Goal: Task Accomplishment & Management: Use online tool/utility

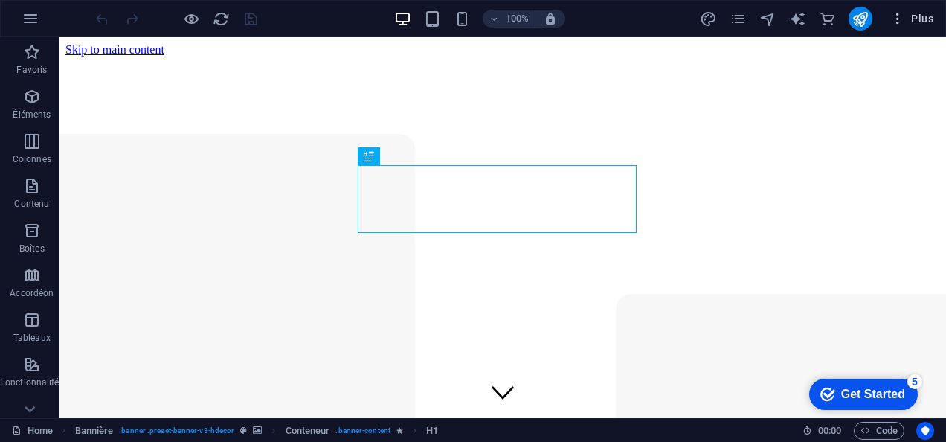
click at [904, 13] on icon "button" at bounding box center [897, 18] width 15 height 15
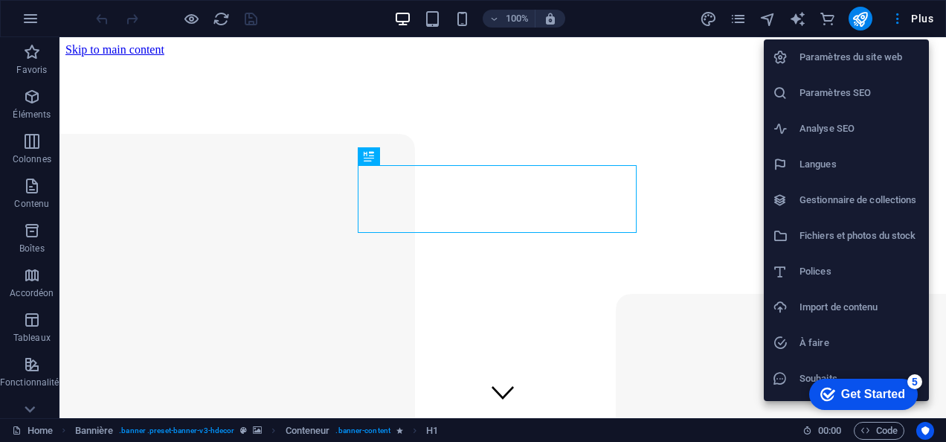
click at [873, 52] on h6 "Paramètres du site web" at bounding box center [859, 57] width 120 height 18
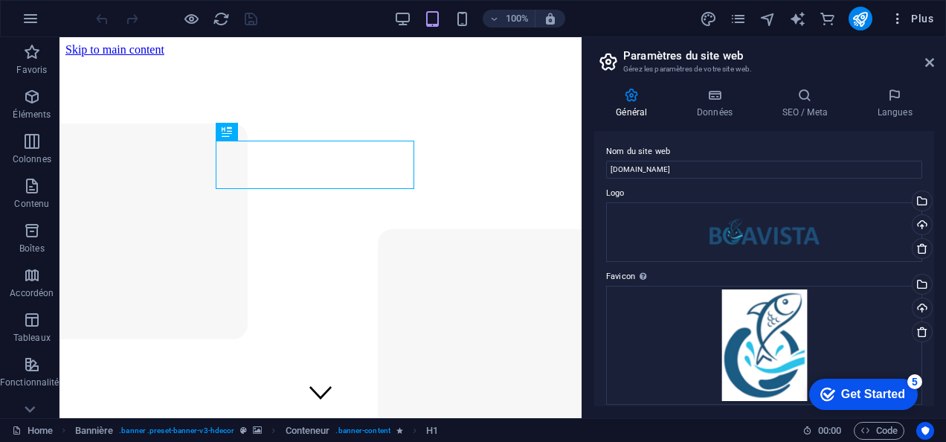
click at [913, 15] on span "Plus" at bounding box center [911, 18] width 43 height 15
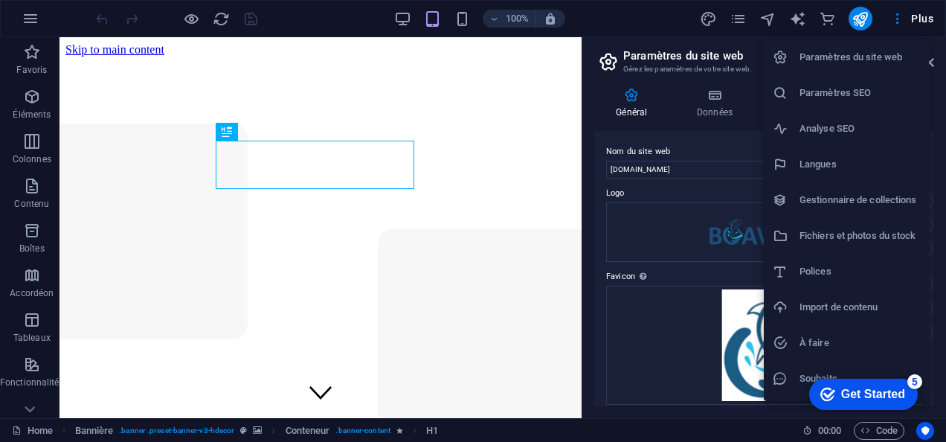
click at [856, 153] on li "Langues" at bounding box center [845, 164] width 165 height 36
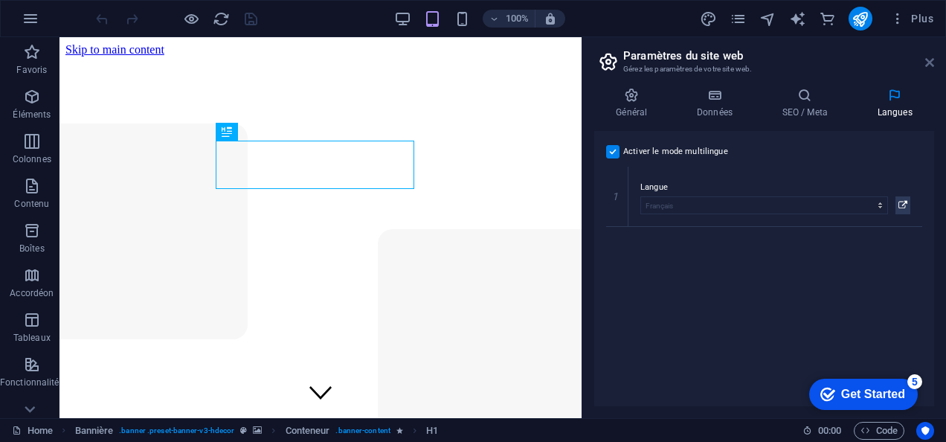
click at [928, 65] on icon at bounding box center [929, 62] width 9 height 12
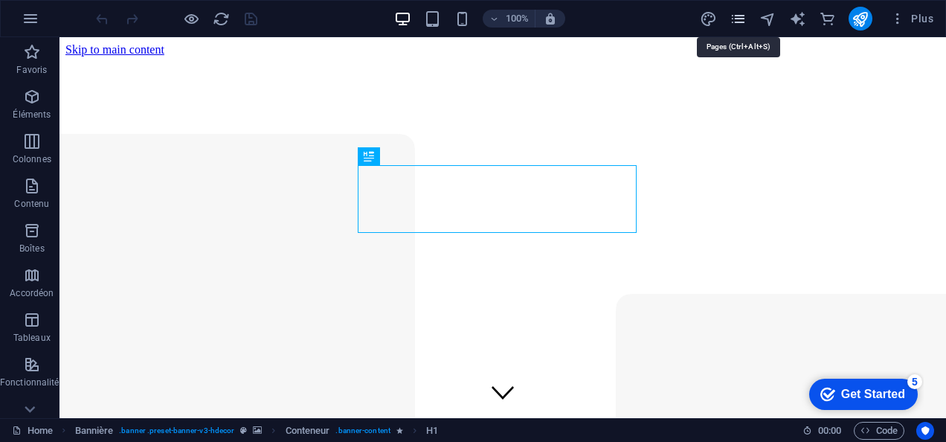
click at [740, 25] on icon "pages" at bounding box center [737, 18] width 17 height 17
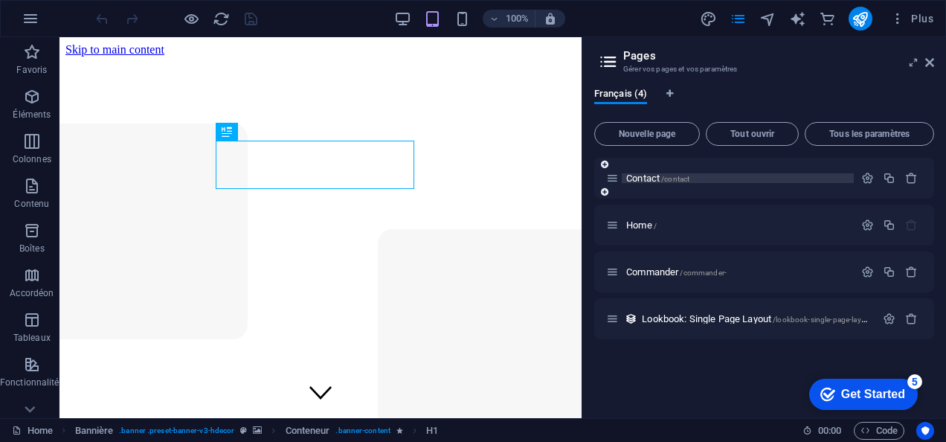
click at [750, 180] on p "Contact /contact" at bounding box center [737, 178] width 223 height 10
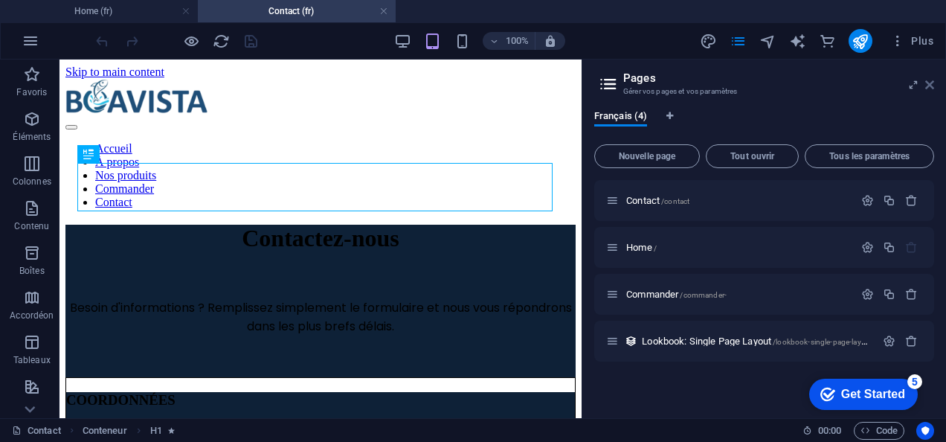
click at [926, 87] on icon at bounding box center [929, 85] width 9 height 12
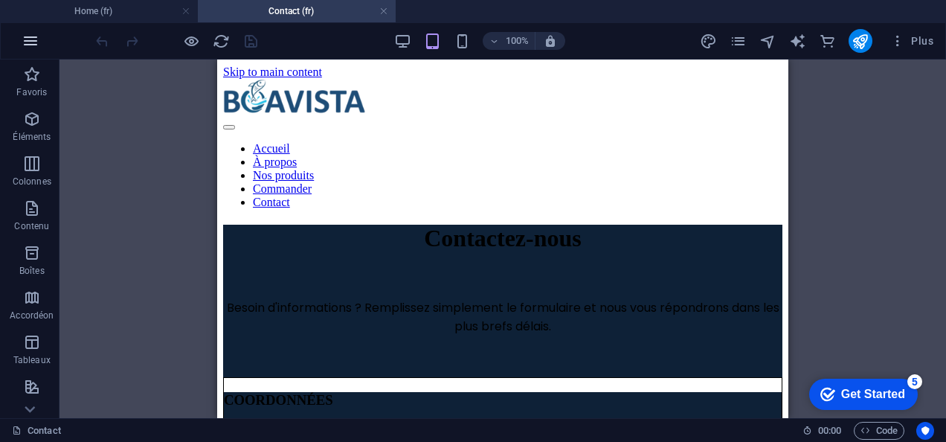
click at [39, 33] on button "button" at bounding box center [31, 41] width 36 height 36
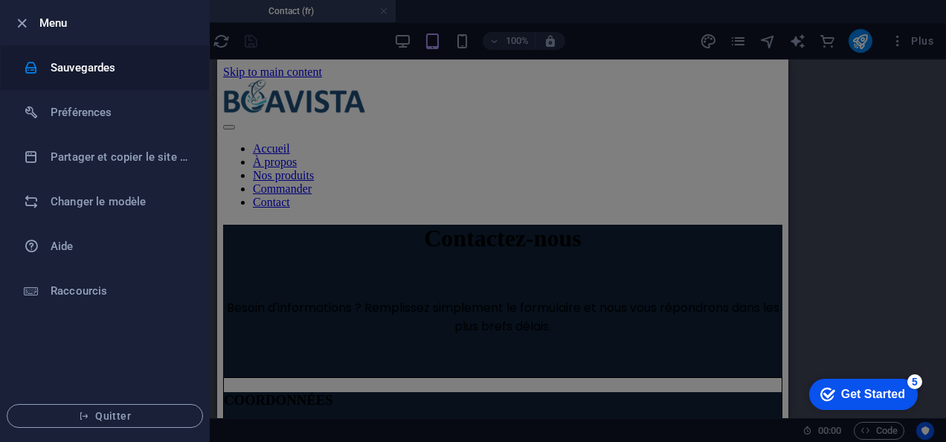
click at [77, 67] on h6 "Sauvegardes" at bounding box center [120, 68] width 138 height 18
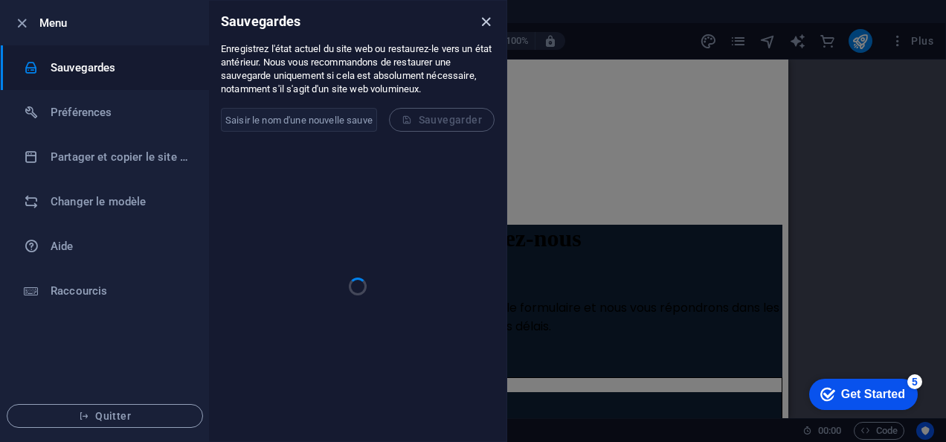
click at [486, 22] on icon "close" at bounding box center [485, 21] width 17 height 17
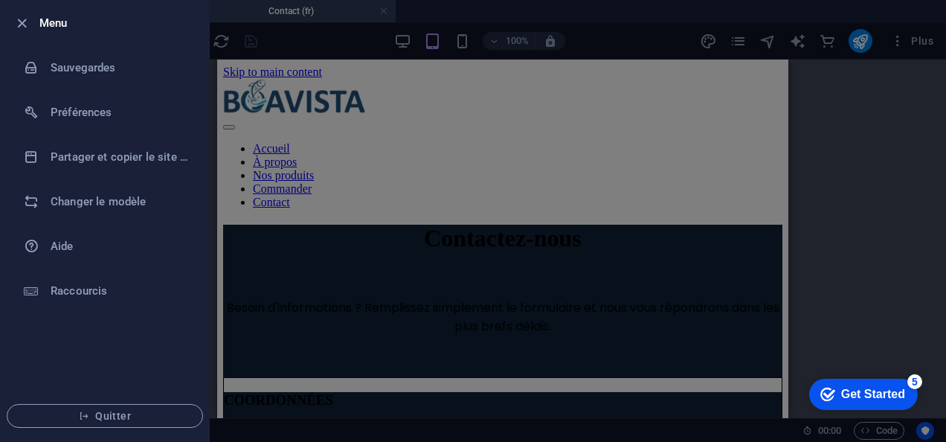
click at [513, 308] on div at bounding box center [473, 221] width 946 height 442
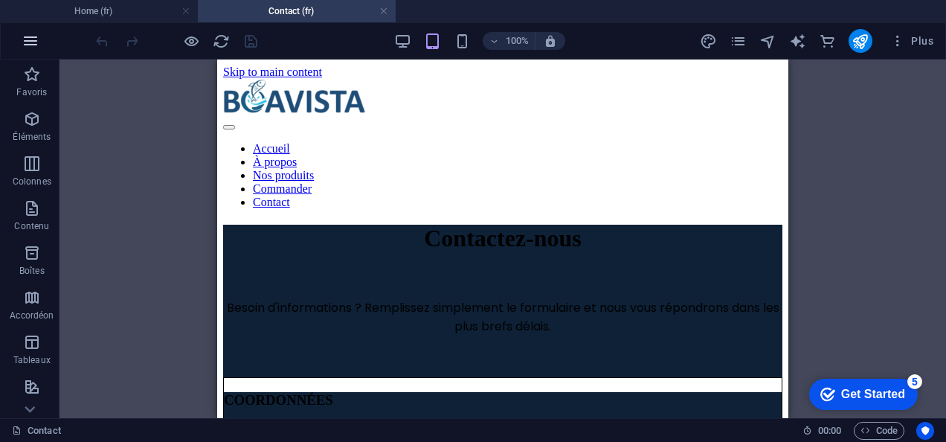
click at [31, 37] on icon "button" at bounding box center [31, 41] width 18 height 18
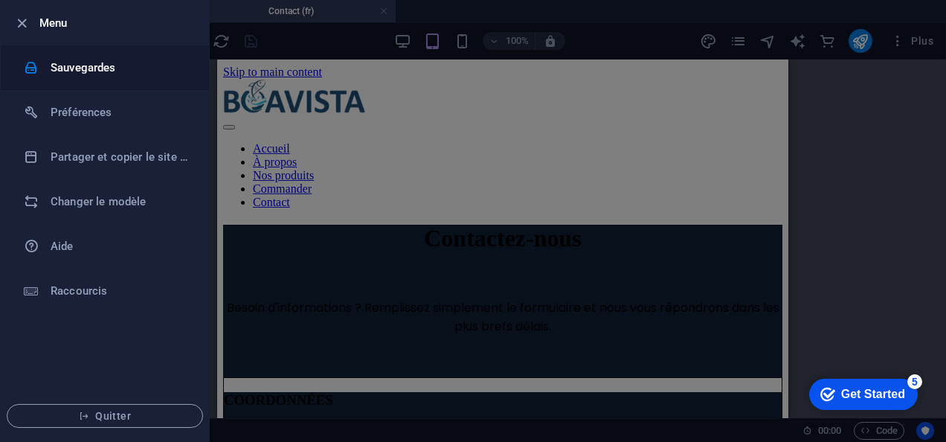
click at [59, 79] on li "Sauvegardes" at bounding box center [105, 67] width 208 height 45
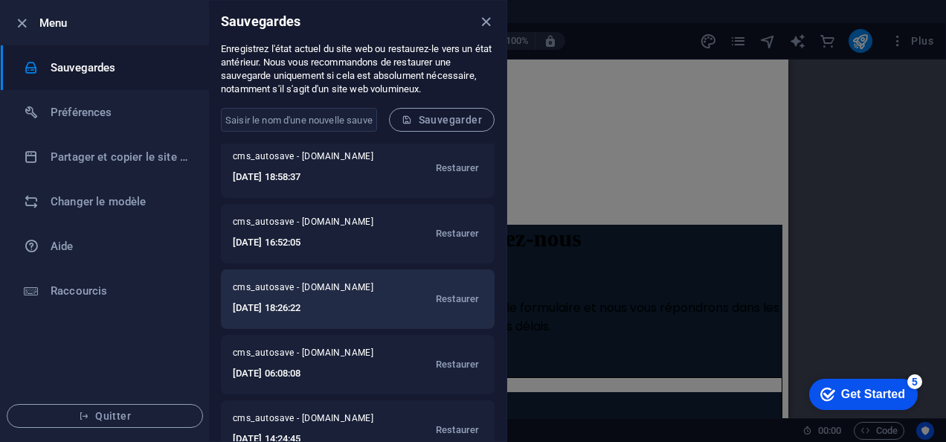
scroll to position [71, 0]
click at [455, 297] on span "Restaurer" at bounding box center [457, 298] width 43 height 18
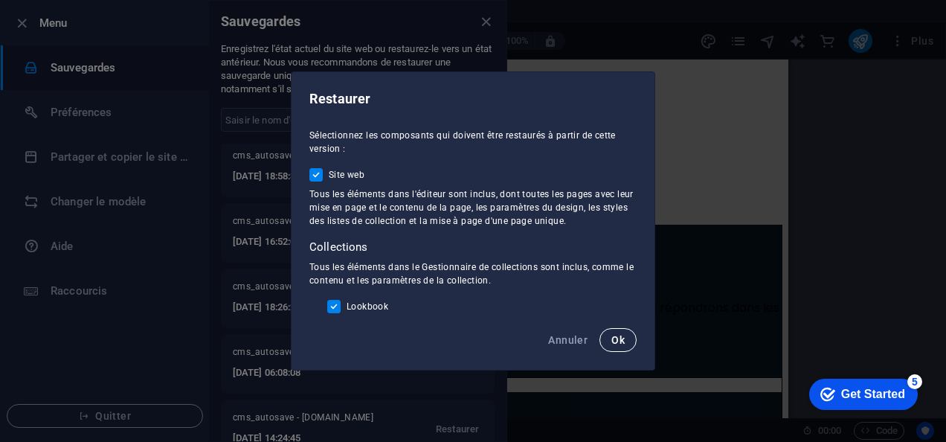
click at [632, 337] on button "Ok" at bounding box center [617, 340] width 37 height 24
